Goal: Transaction & Acquisition: Purchase product/service

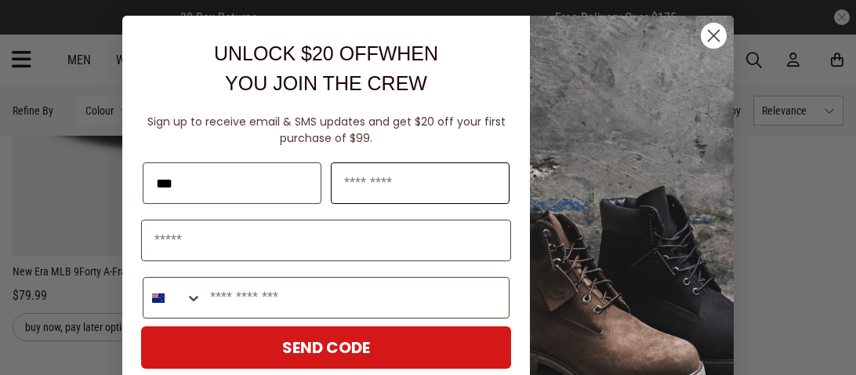
type input "***"
click at [476, 168] on input "Last Name" at bounding box center [420, 183] width 179 height 42
type input "*******"
click at [230, 230] on input "Email" at bounding box center [326, 240] width 370 height 42
type input "**********"
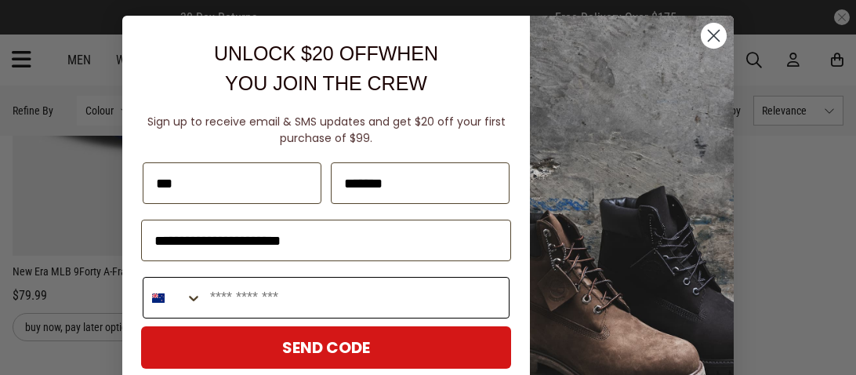
click at [197, 303] on icon "Search Countries" at bounding box center [194, 298] width 16 height 16
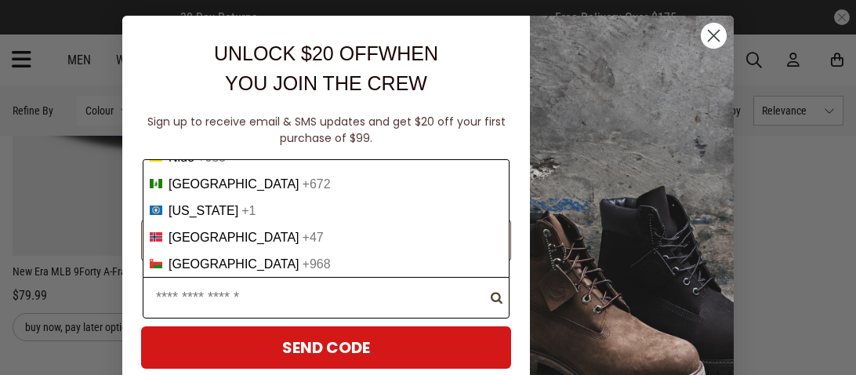
scroll to position [4173, 0]
click at [229, 57] on span "New Zealand" at bounding box center [233, 50] width 131 height 14
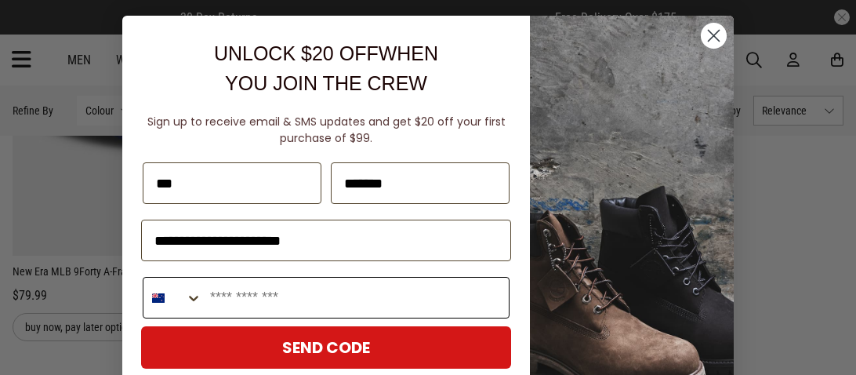
click at [271, 300] on input "Phone Number" at bounding box center [355, 297] width 306 height 40
type input "**********"
click at [265, 351] on button "SEND CODE" at bounding box center [326, 347] width 370 height 42
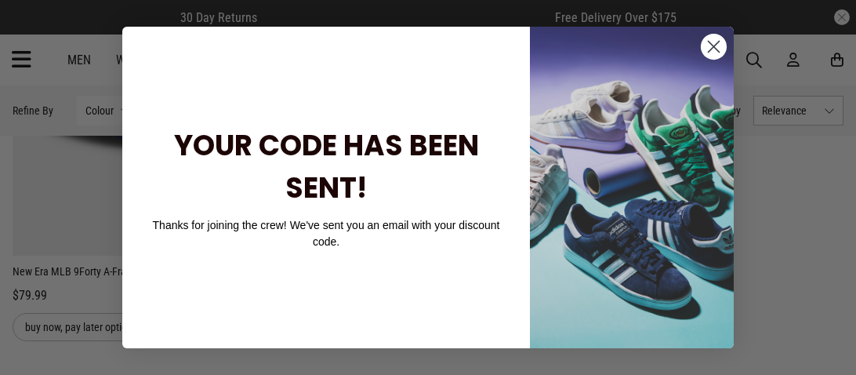
click at [329, 187] on span "YOUR CODE HAS BEEN SENT!" at bounding box center [326, 166] width 305 height 82
click at [584, 56] on img "POPUP Form" at bounding box center [632, 187] width 204 height 321
click at [713, 39] on circle "Close dialog" at bounding box center [714, 47] width 26 height 26
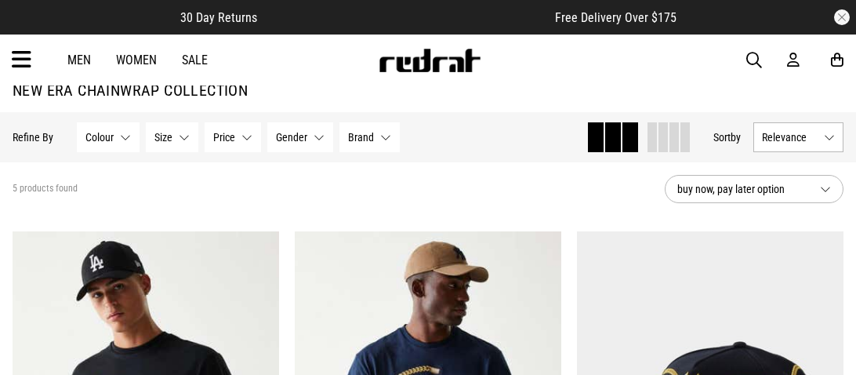
scroll to position [36, 0]
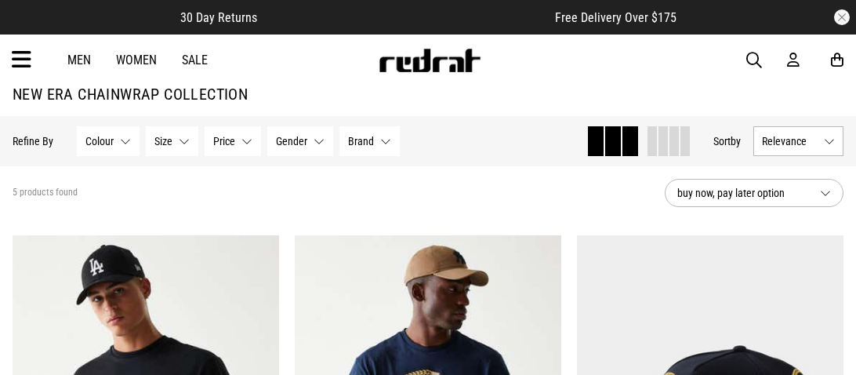
click at [81, 58] on link "Men" at bounding box center [79, 60] width 24 height 15
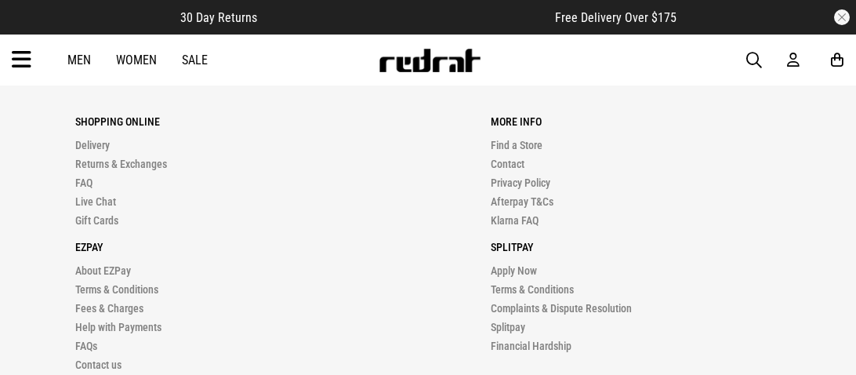
scroll to position [4478, 0]
click at [521, 203] on link "Afterpay T&Cs" at bounding box center [522, 200] width 63 height 13
click at [89, 57] on link "Men" at bounding box center [79, 60] width 24 height 15
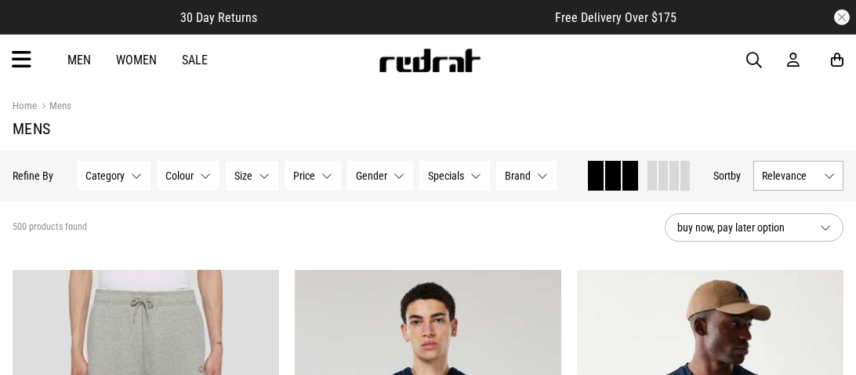
click at [542, 173] on button "Brand None selected" at bounding box center [526, 176] width 60 height 30
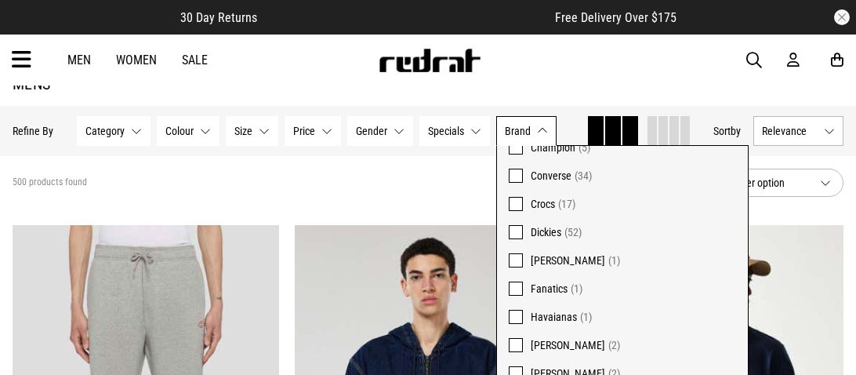
scroll to position [118, 0]
click at [531, 230] on span "Dickies" at bounding box center [546, 232] width 31 height 13
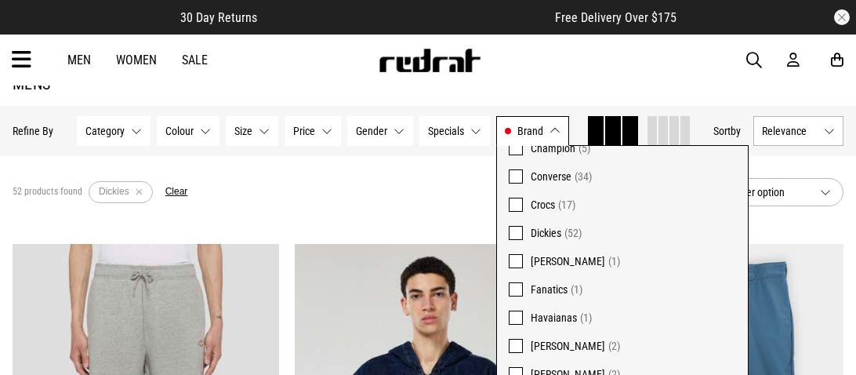
click at [447, 187] on div "52 products found Active Filters Dickies Clear" at bounding box center [332, 191] width 639 height 47
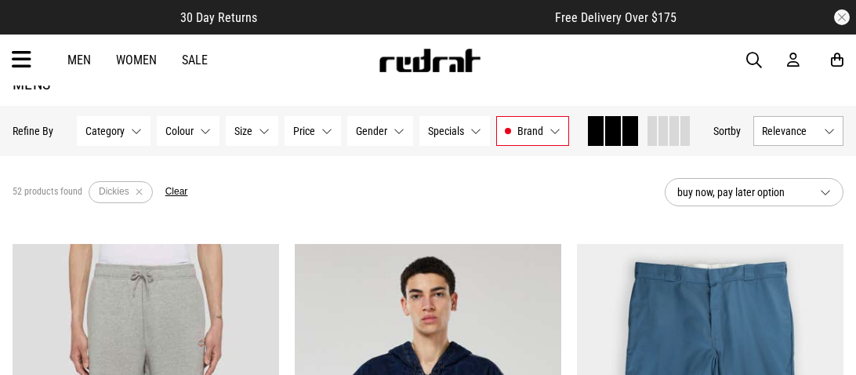
click at [395, 129] on button "Gender None selected" at bounding box center [380, 131] width 66 height 30
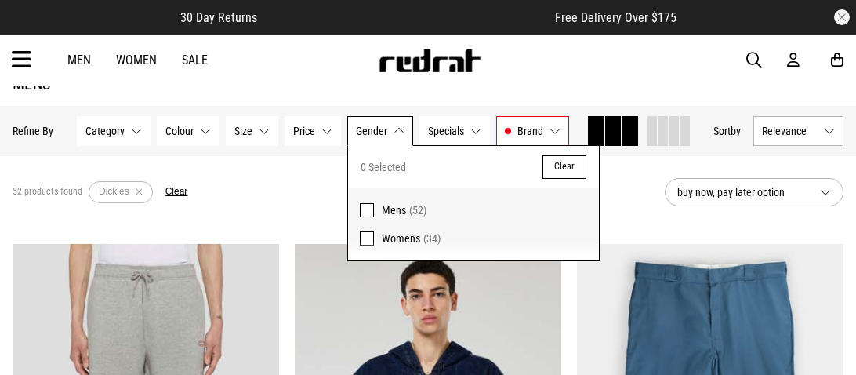
click at [364, 212] on span at bounding box center [367, 210] width 14 height 14
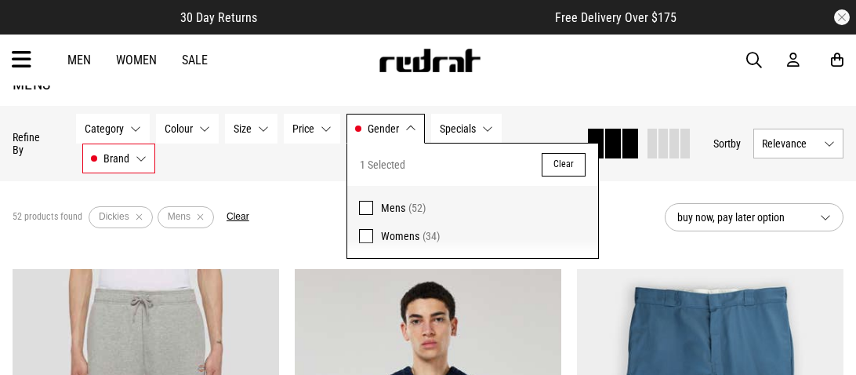
click at [265, 129] on button "Size None selected" at bounding box center [251, 129] width 53 height 30
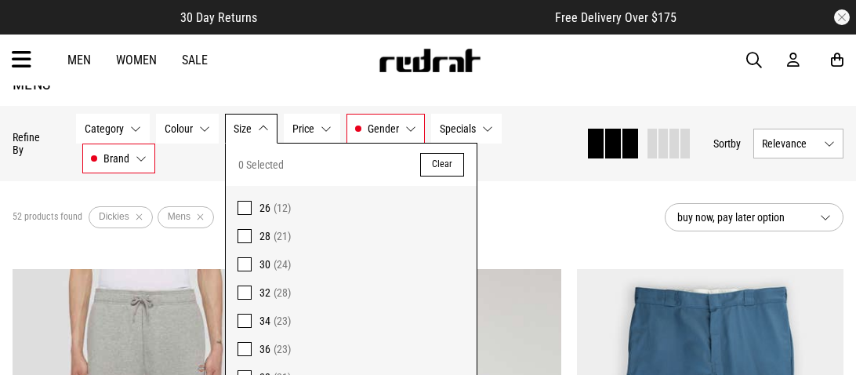
scroll to position [66, 0]
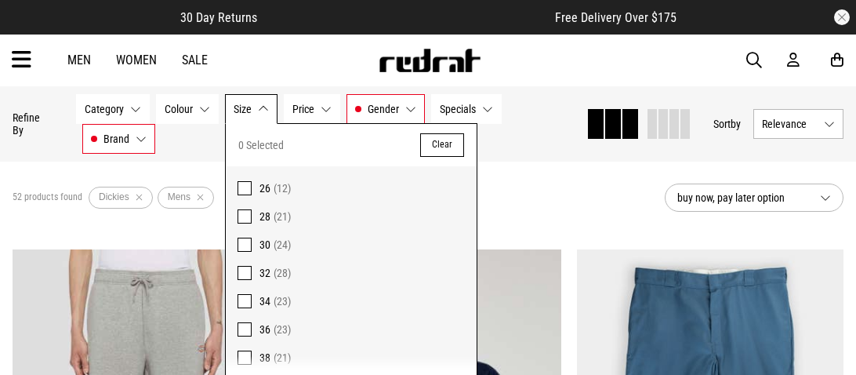
click at [241, 243] on span at bounding box center [244, 244] width 14 height 14
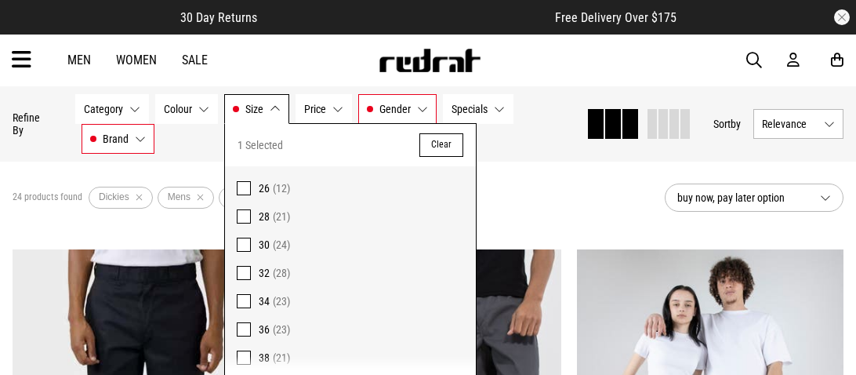
click at [484, 172] on section "24 products found Active Filters Dickies Mens 30 Clear buy now, pay later option" at bounding box center [428, 197] width 856 height 72
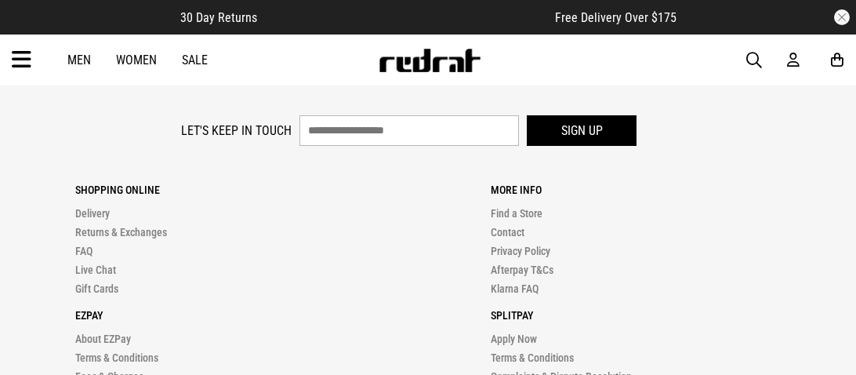
scroll to position [4400, 0]
